Goal: Information Seeking & Learning: Learn about a topic

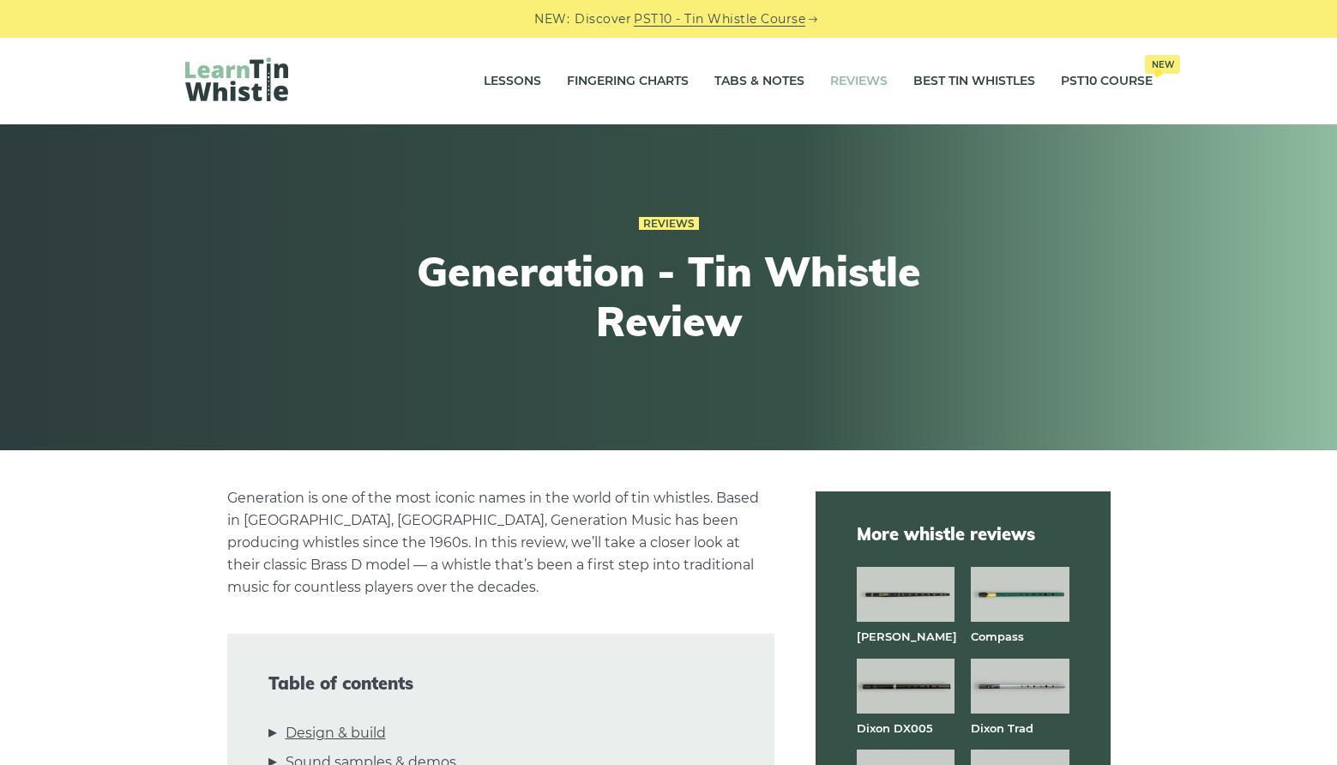
click at [861, 84] on link "Reviews" at bounding box center [858, 81] width 57 height 43
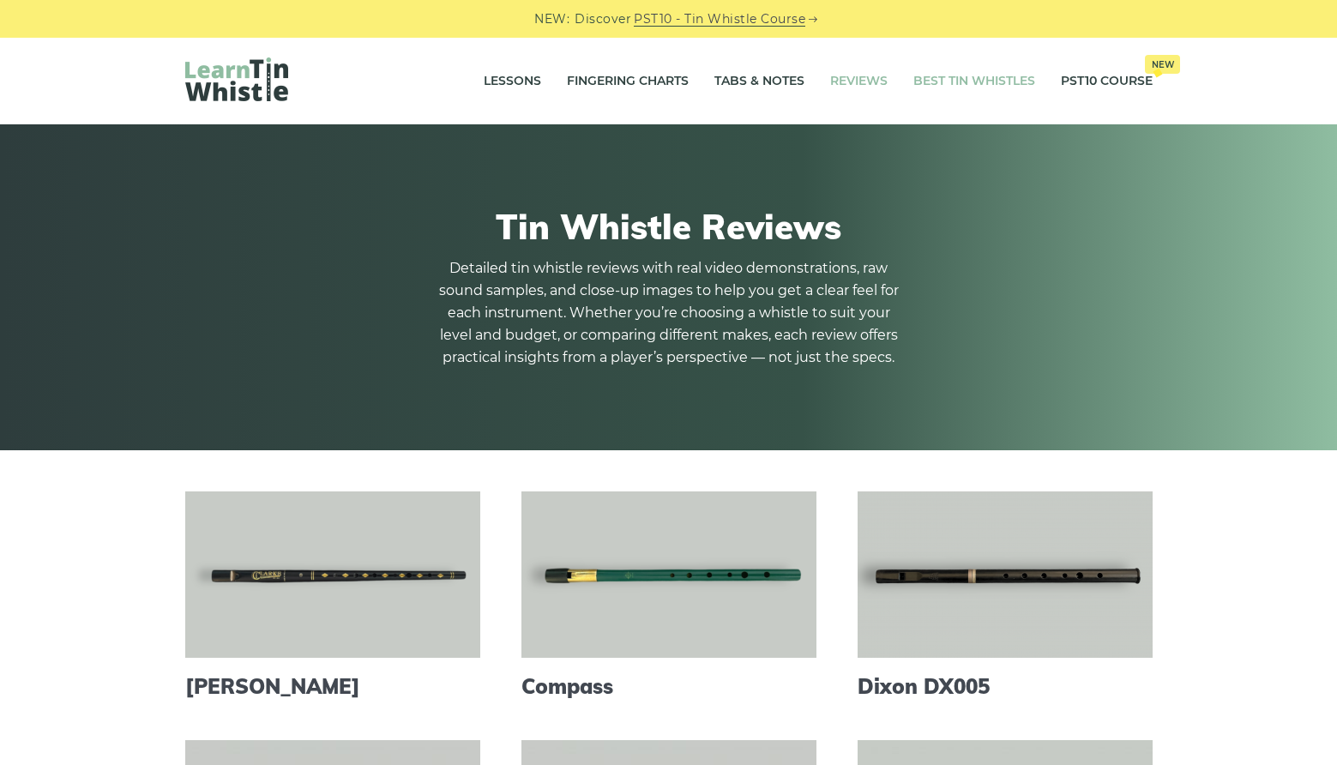
scroll to position [5, 0]
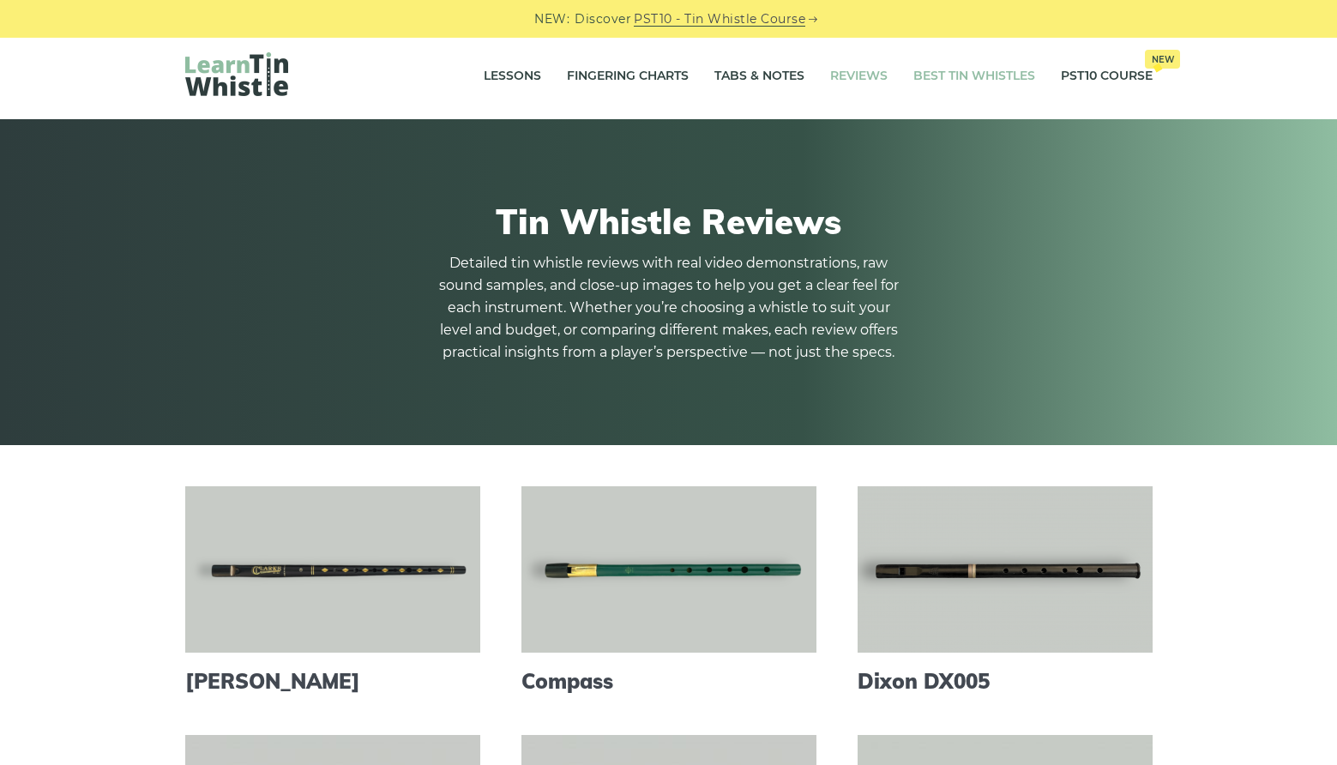
click at [965, 73] on link "Best Tin Whistles" at bounding box center [975, 76] width 122 height 43
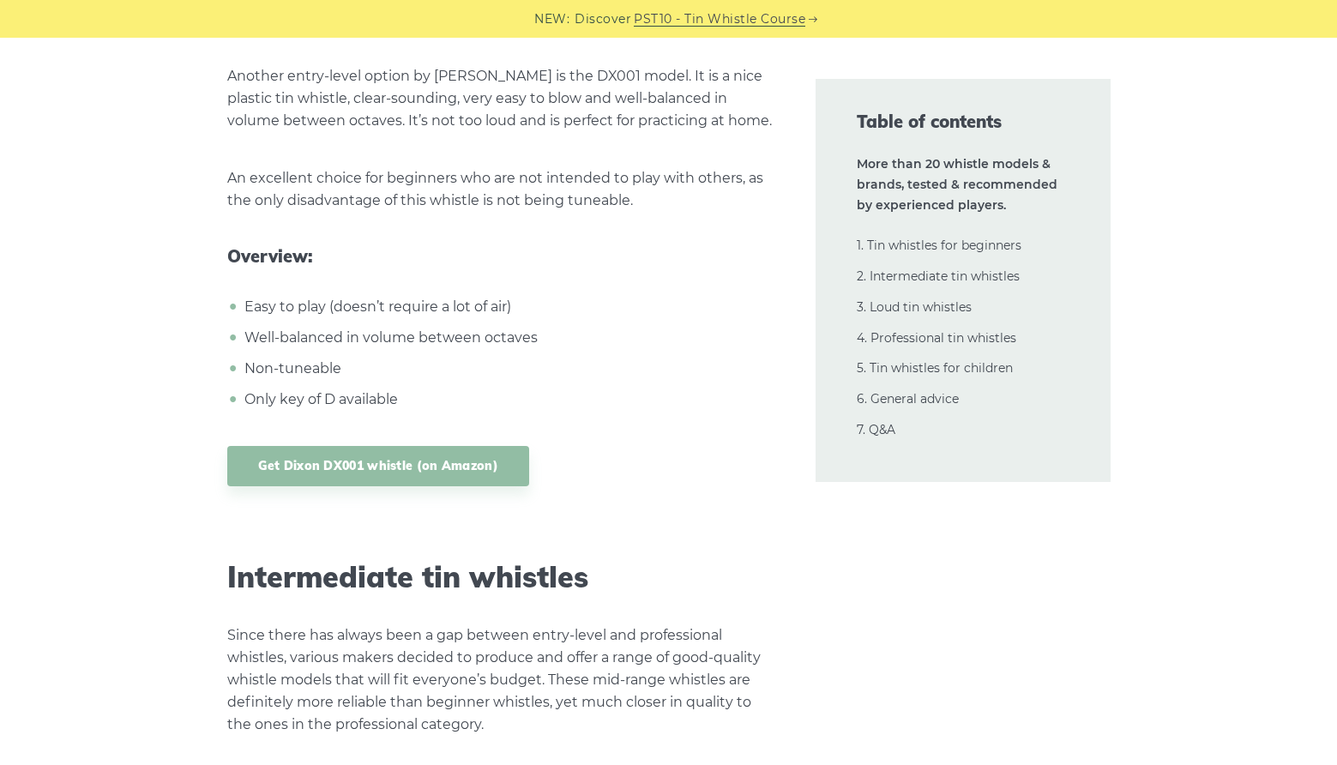
scroll to position [8223, 0]
